Goal: Navigation & Orientation: Find specific page/section

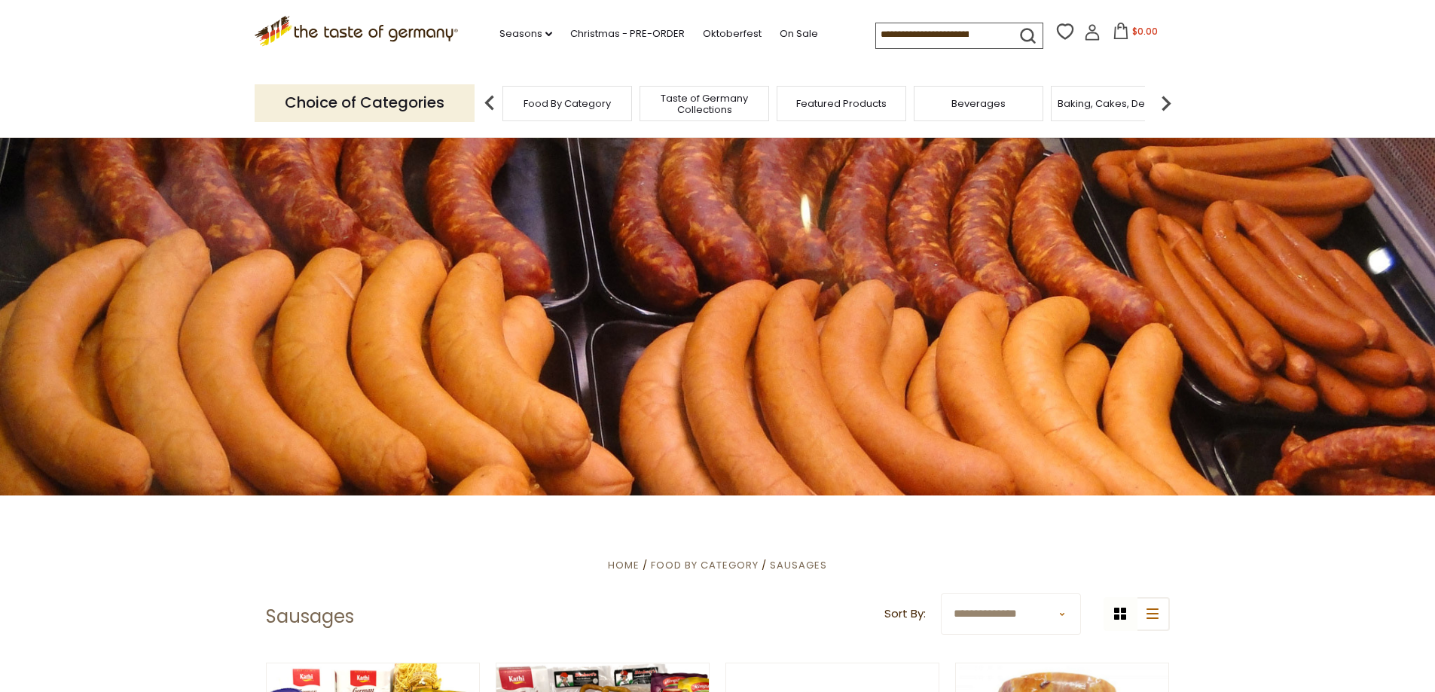
click at [568, 108] on span "Food By Category" at bounding box center [566, 103] width 87 height 11
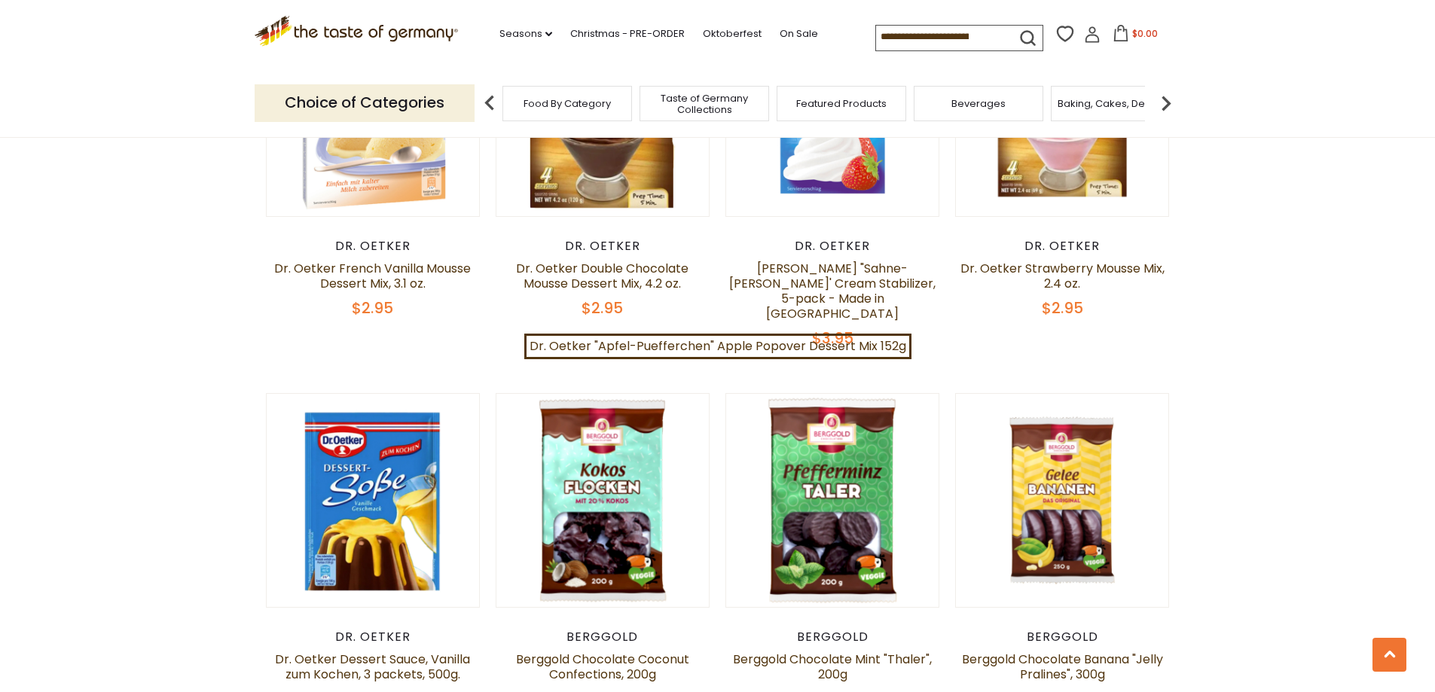
scroll to position [1431, 0]
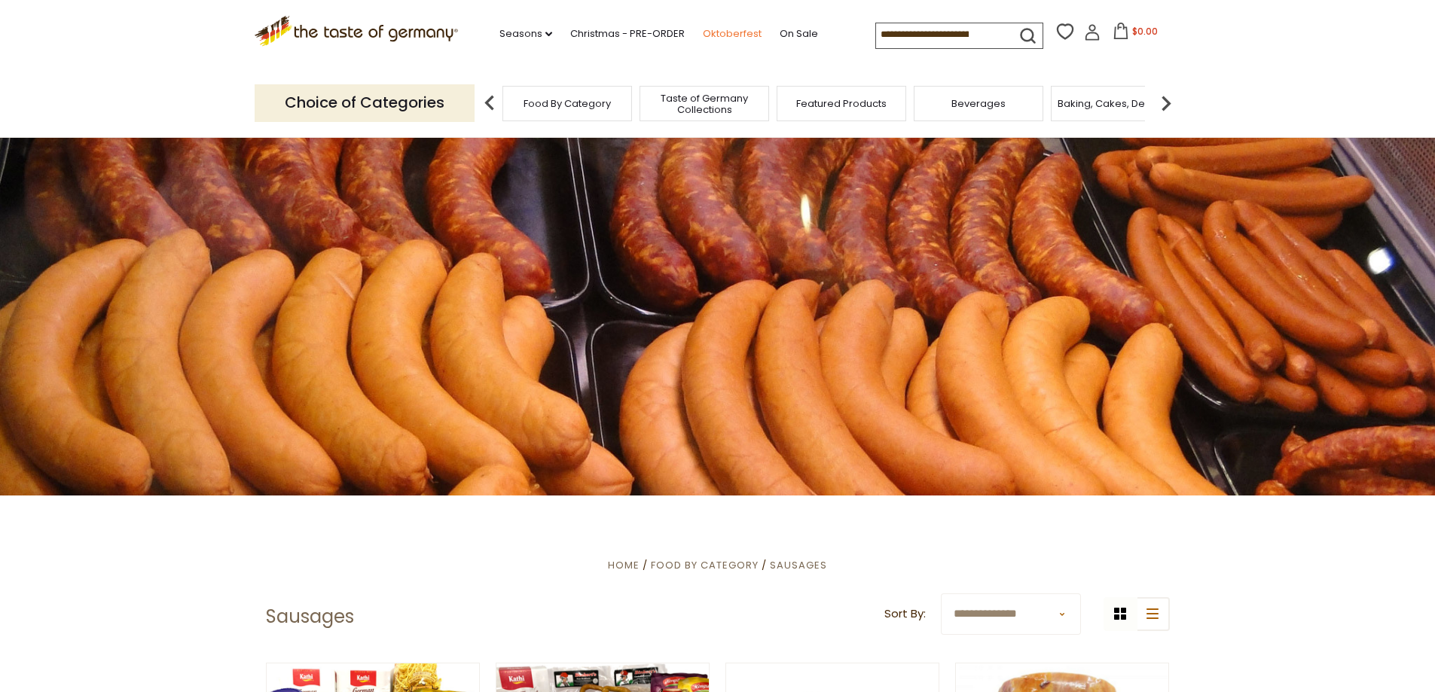
click at [730, 34] on link "Oktoberfest" at bounding box center [732, 34] width 59 height 17
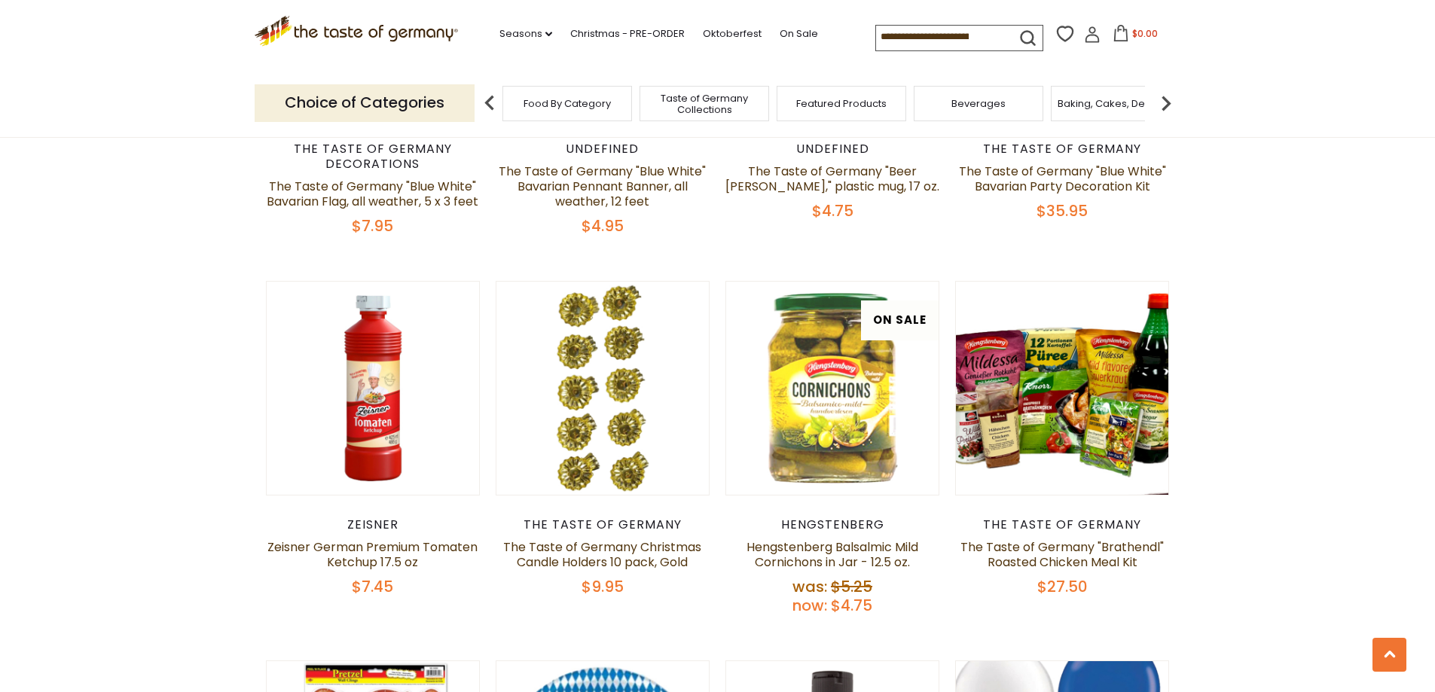
scroll to position [2937, 0]
